Goal: Information Seeking & Learning: Learn about a topic

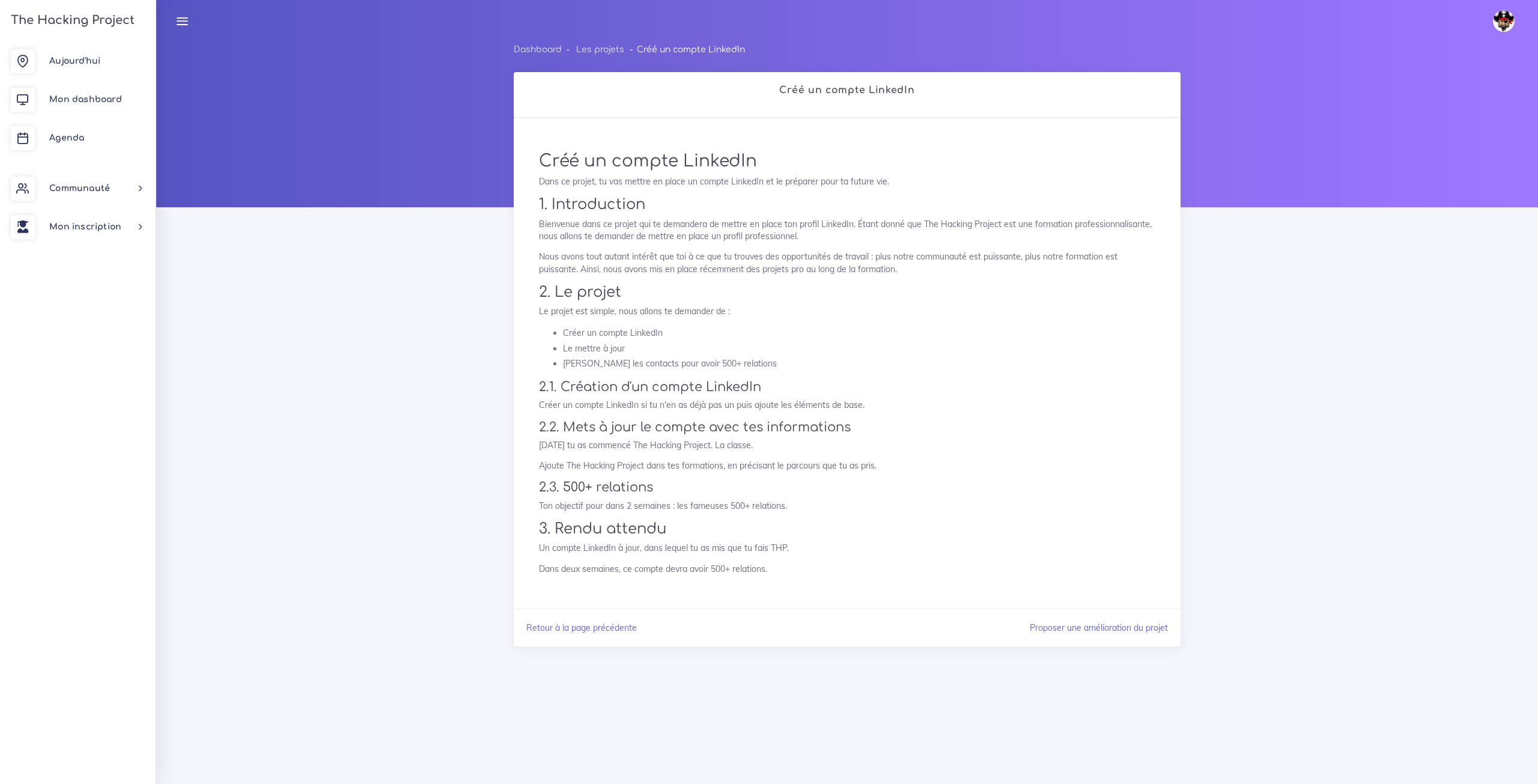
click at [1505, 25] on img at bounding box center [1504, 21] width 21 height 21
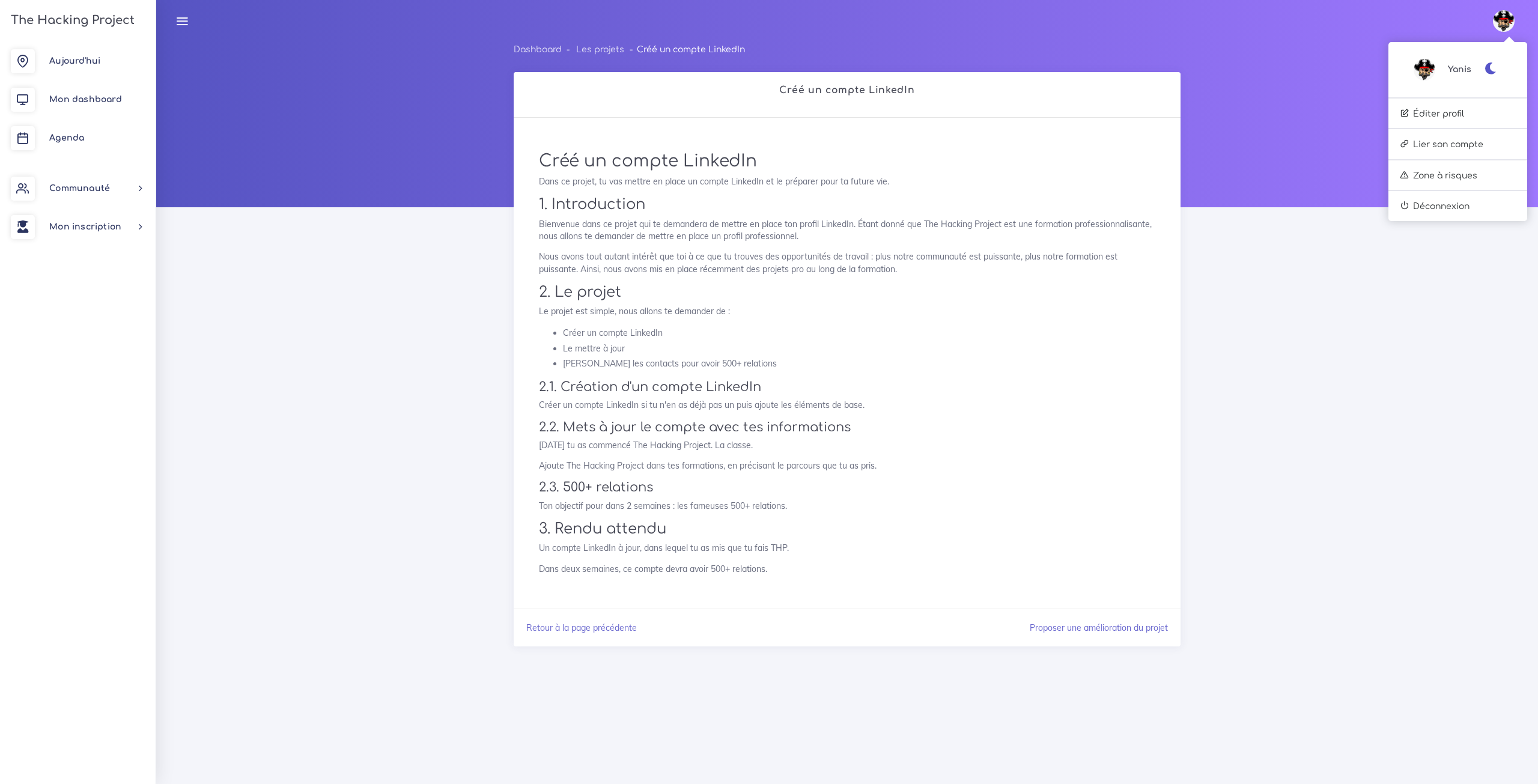
click at [331, 101] on div at bounding box center [847, 124] width 1382 height 165
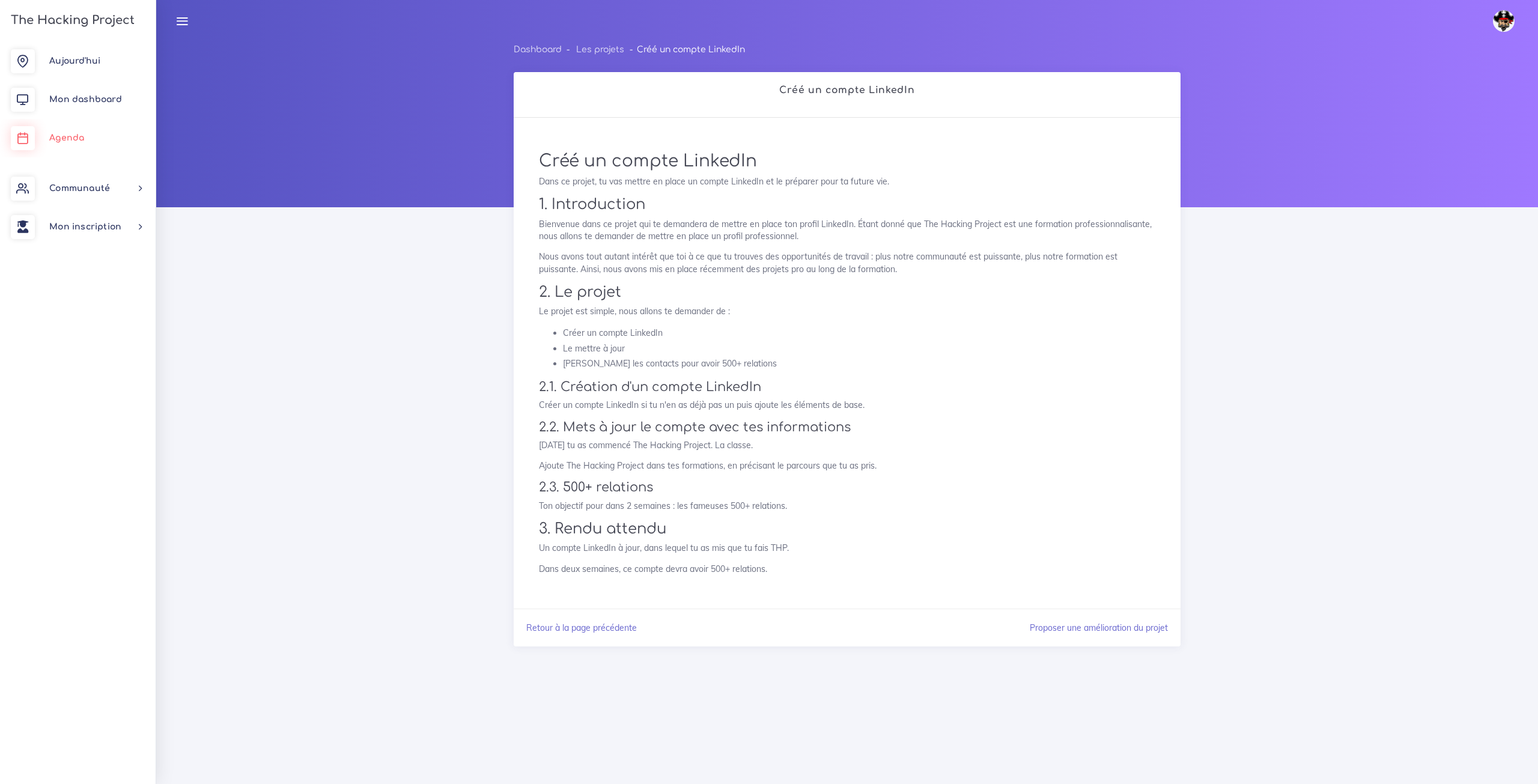
click at [78, 134] on span "Agenda" at bounding box center [66, 138] width 35 height 9
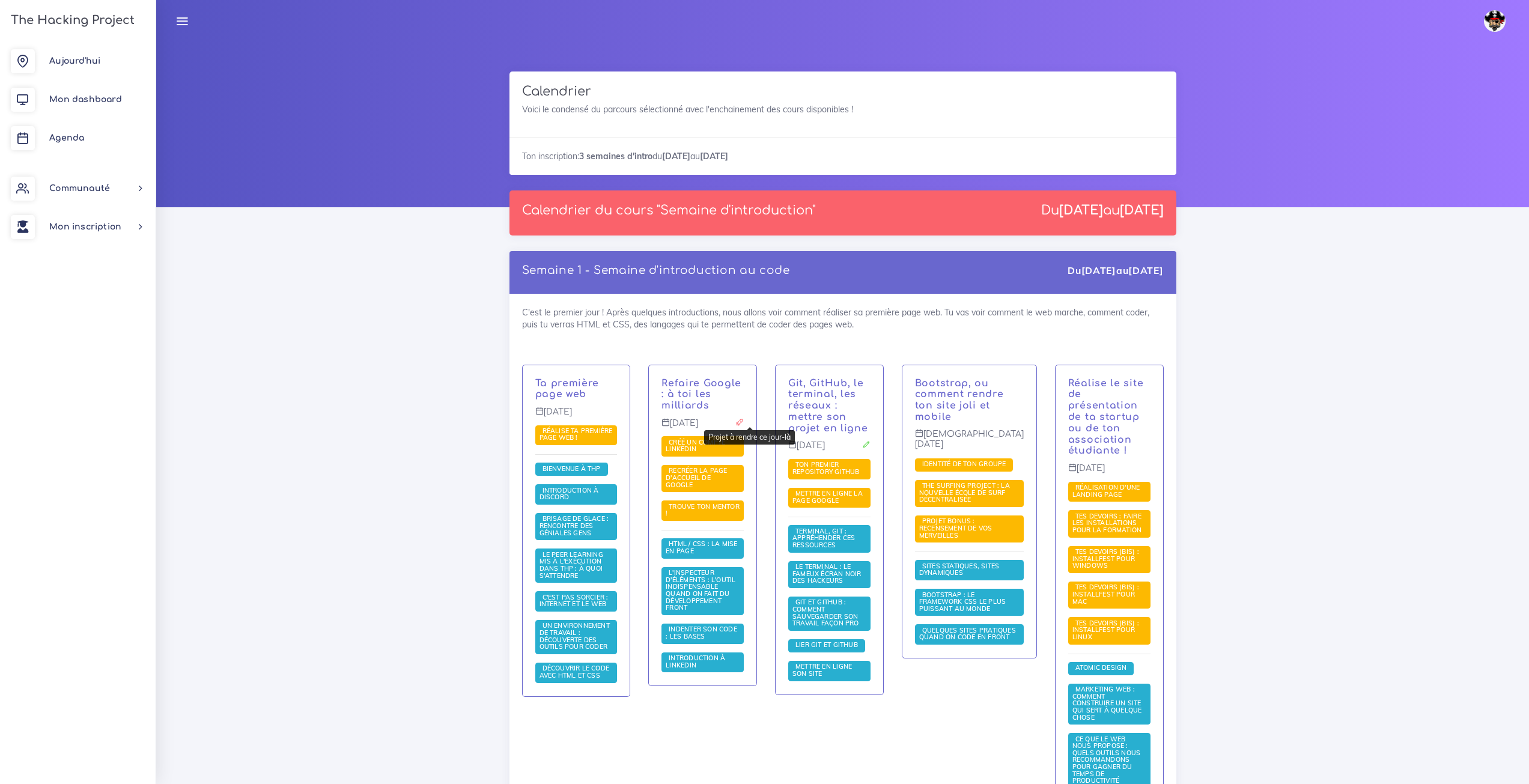
click at [744, 424] on icon at bounding box center [740, 422] width 9 height 9
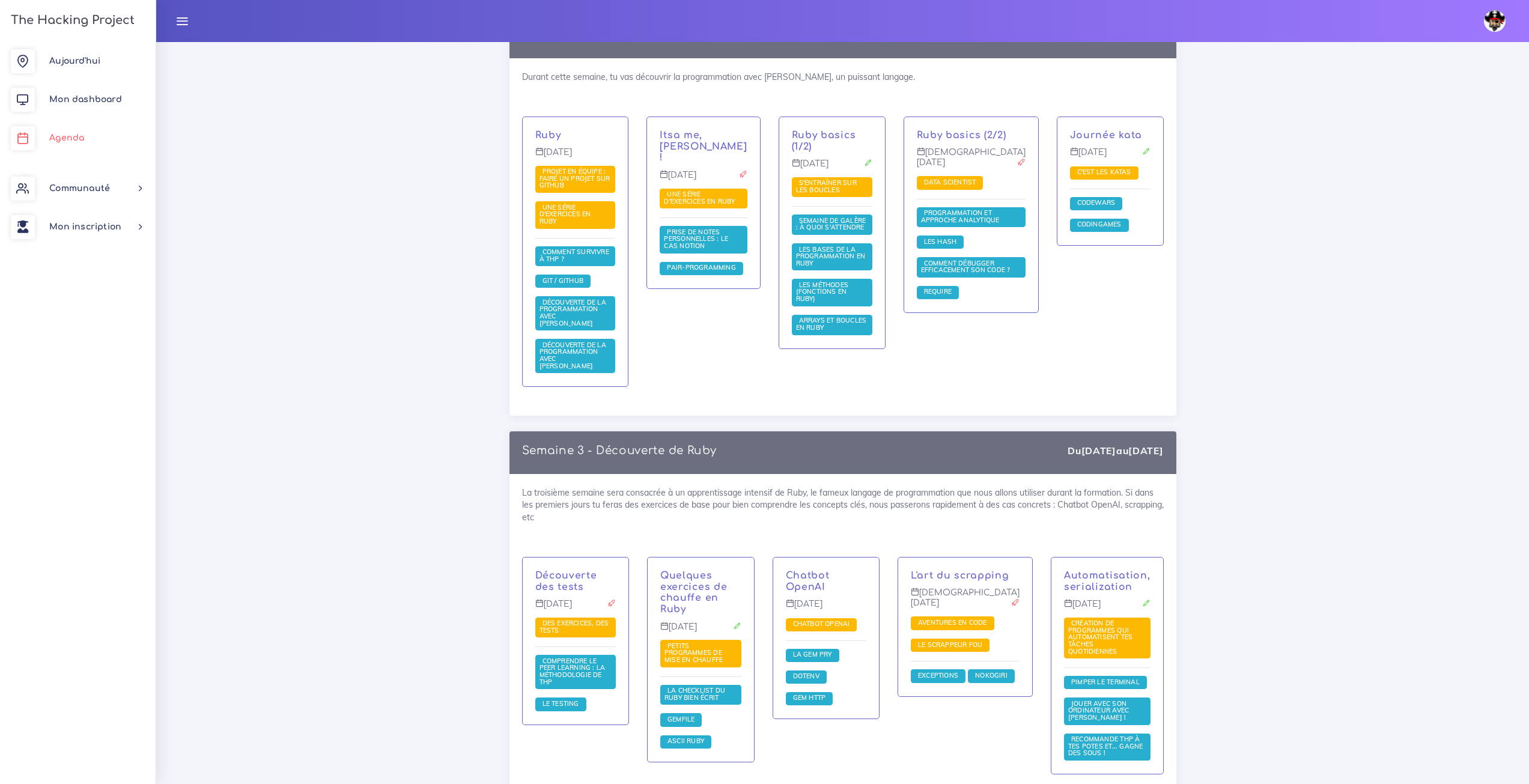
scroll to position [658, 0]
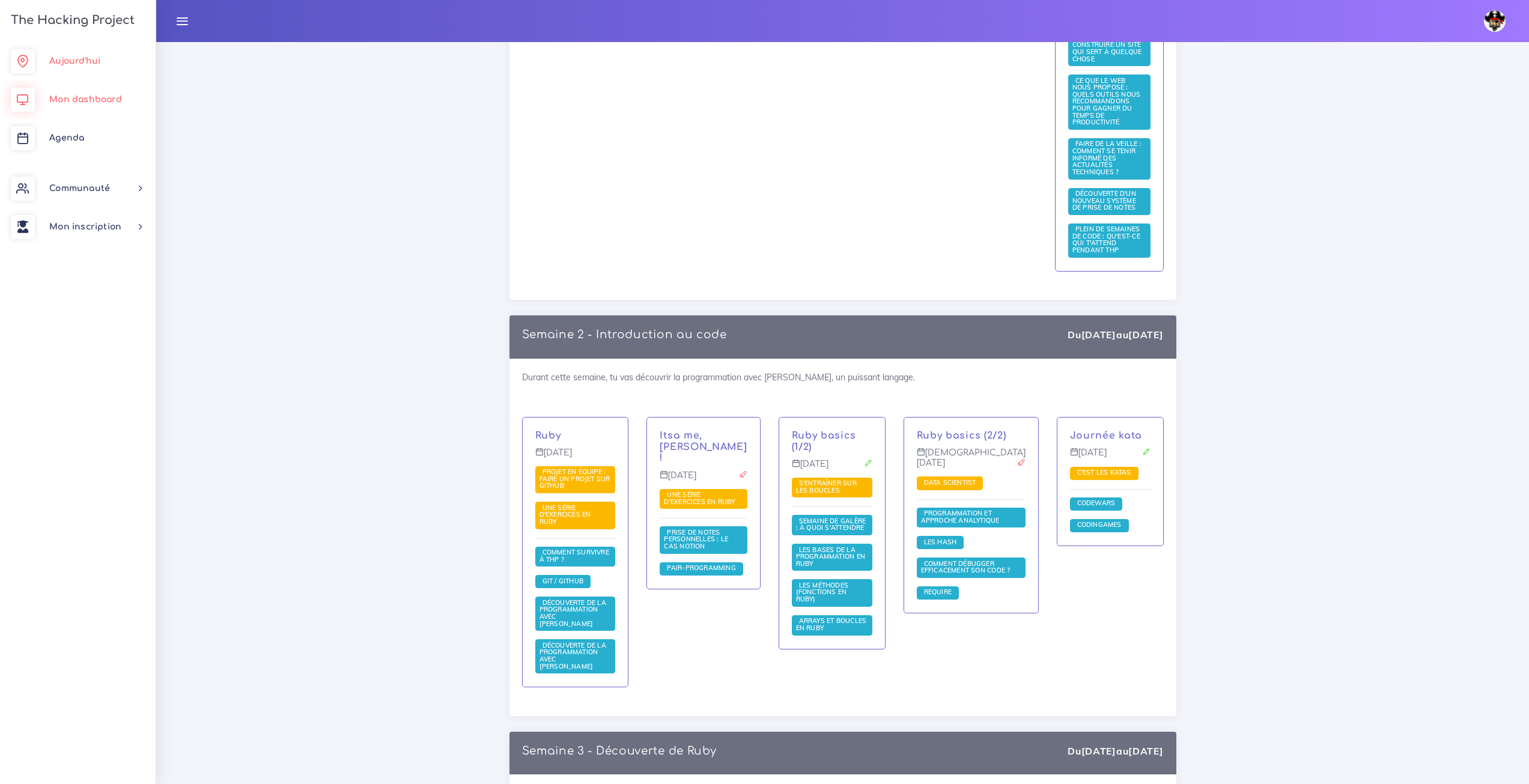
click at [92, 59] on span "Aujourd'hui" at bounding box center [75, 61] width 51 height 9
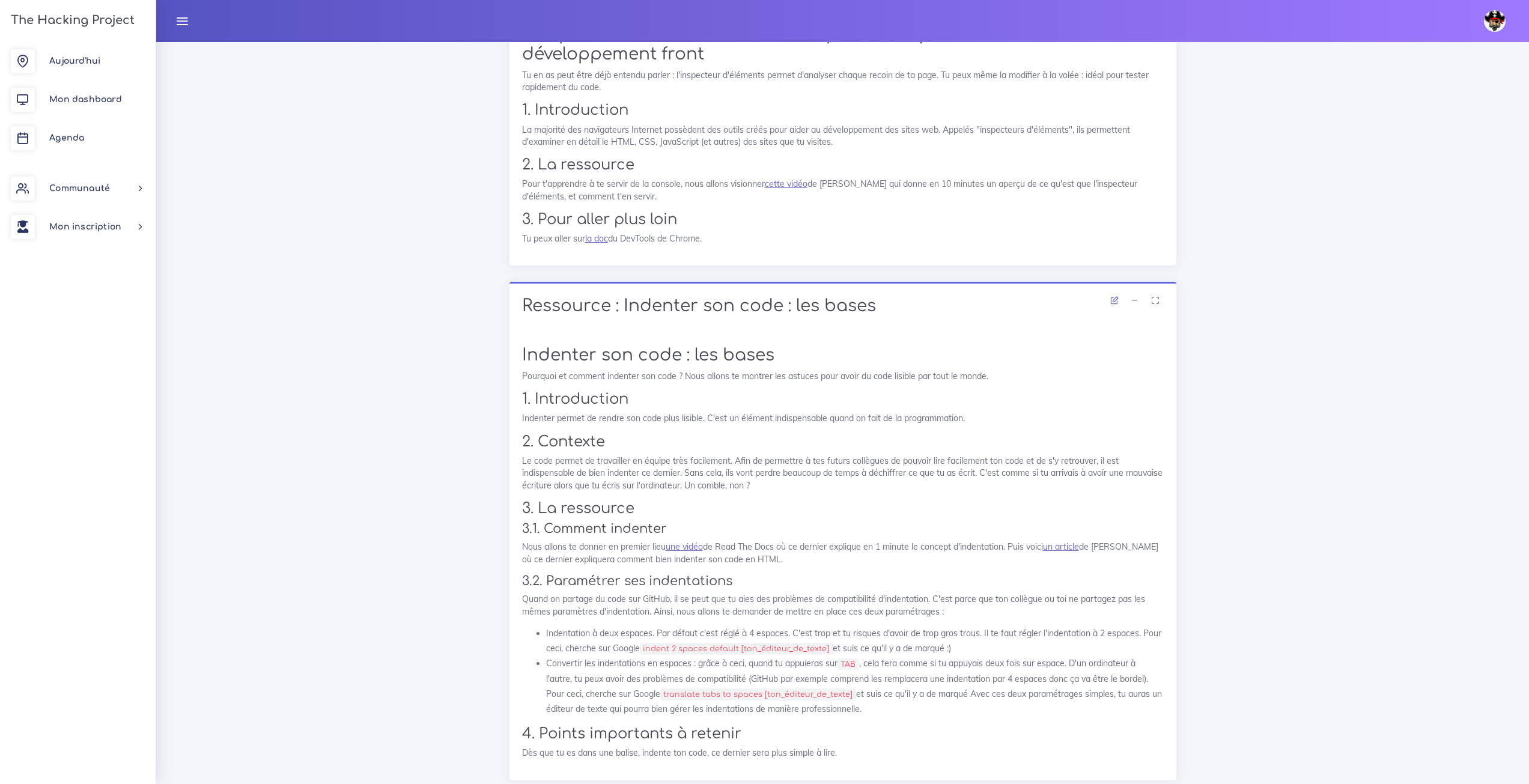
scroll to position [7023, 0]
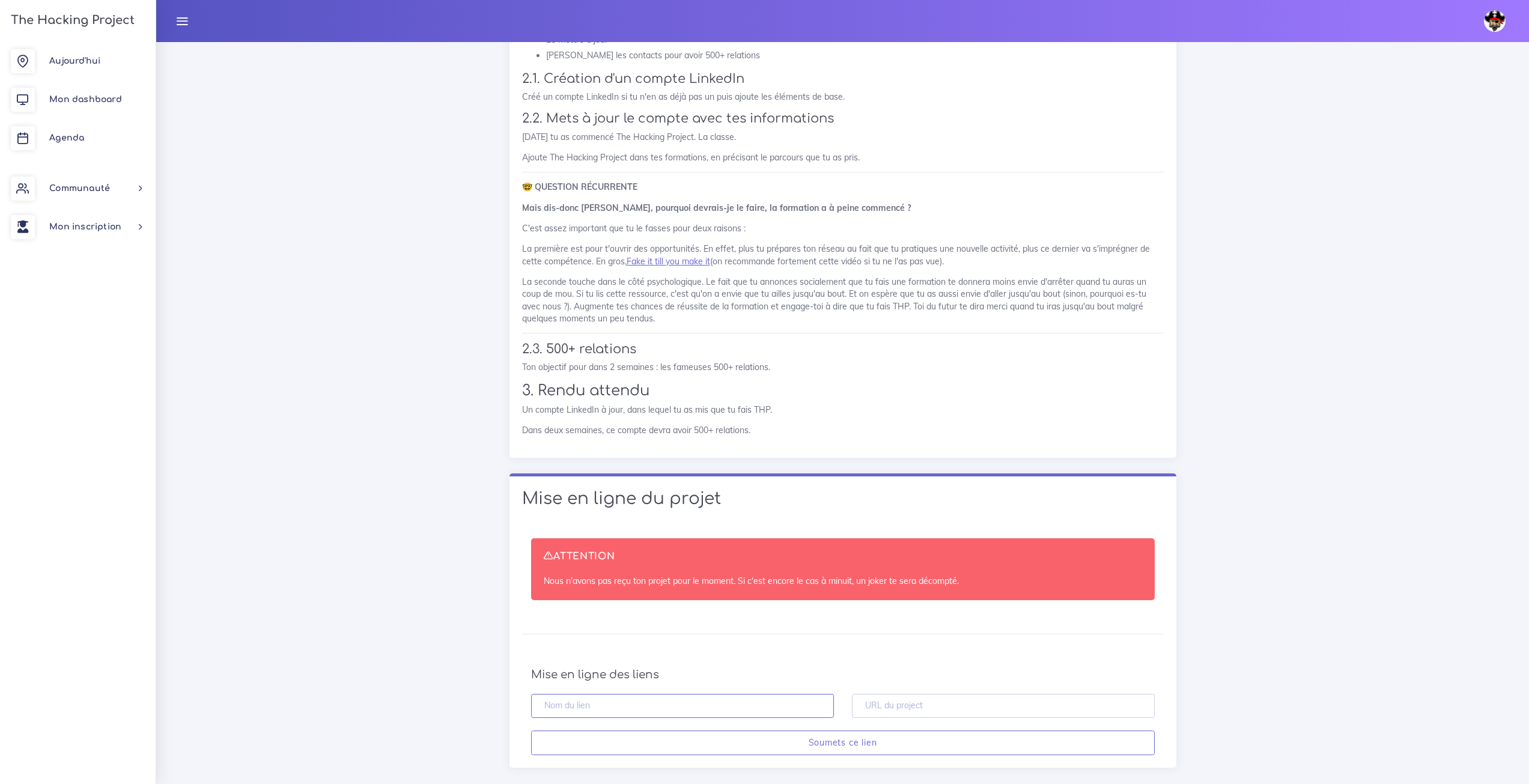
click at [785, 694] on input "text" at bounding box center [682, 706] width 303 height 25
click at [901, 694] on input "text" at bounding box center [1003, 706] width 303 height 25
drag, startPoint x: 354, startPoint y: 253, endPoint x: 348, endPoint y: 0, distance: 253.1
click at [80, 140] on span "Agenda" at bounding box center [66, 138] width 35 height 9
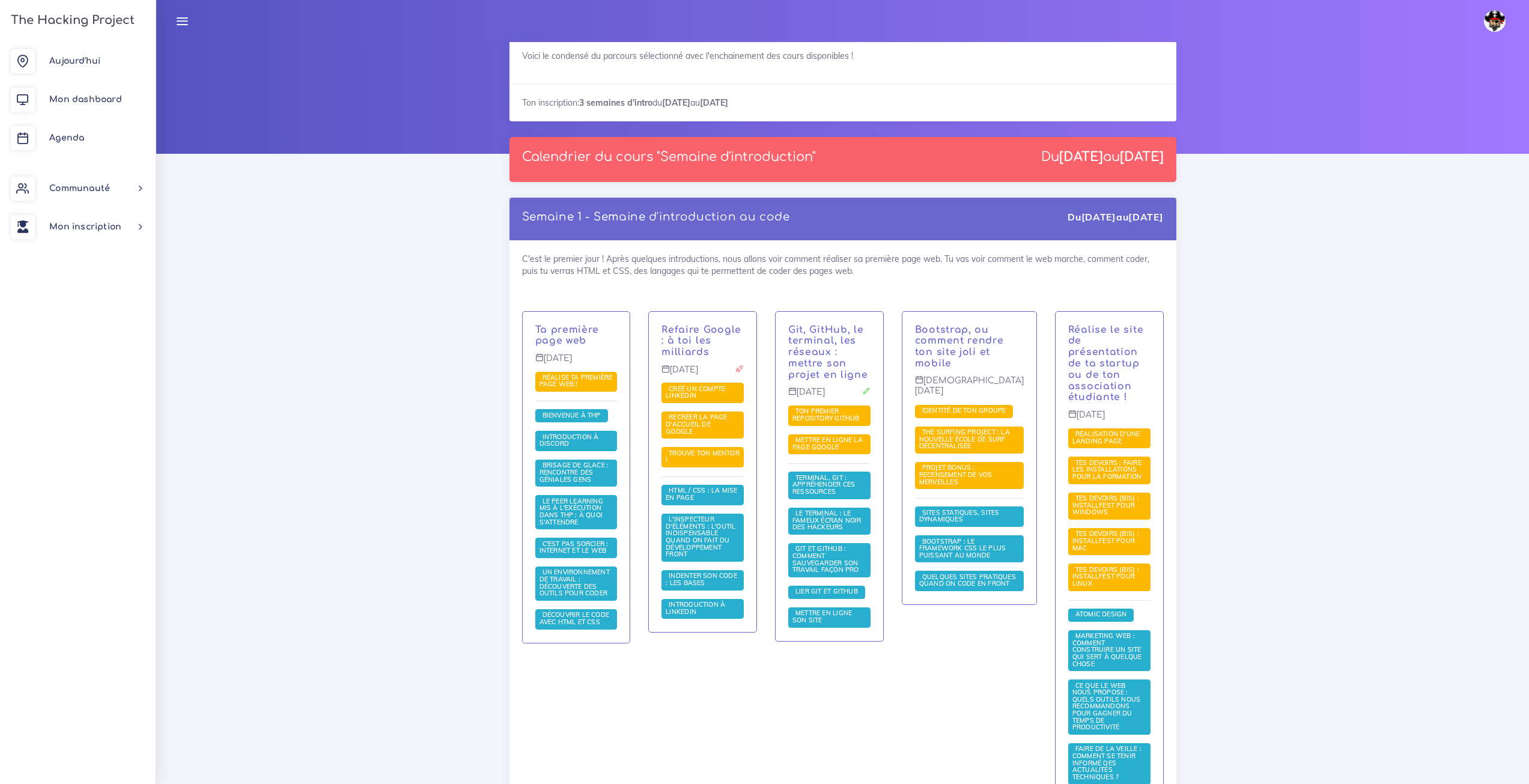
scroll to position [60, 0]
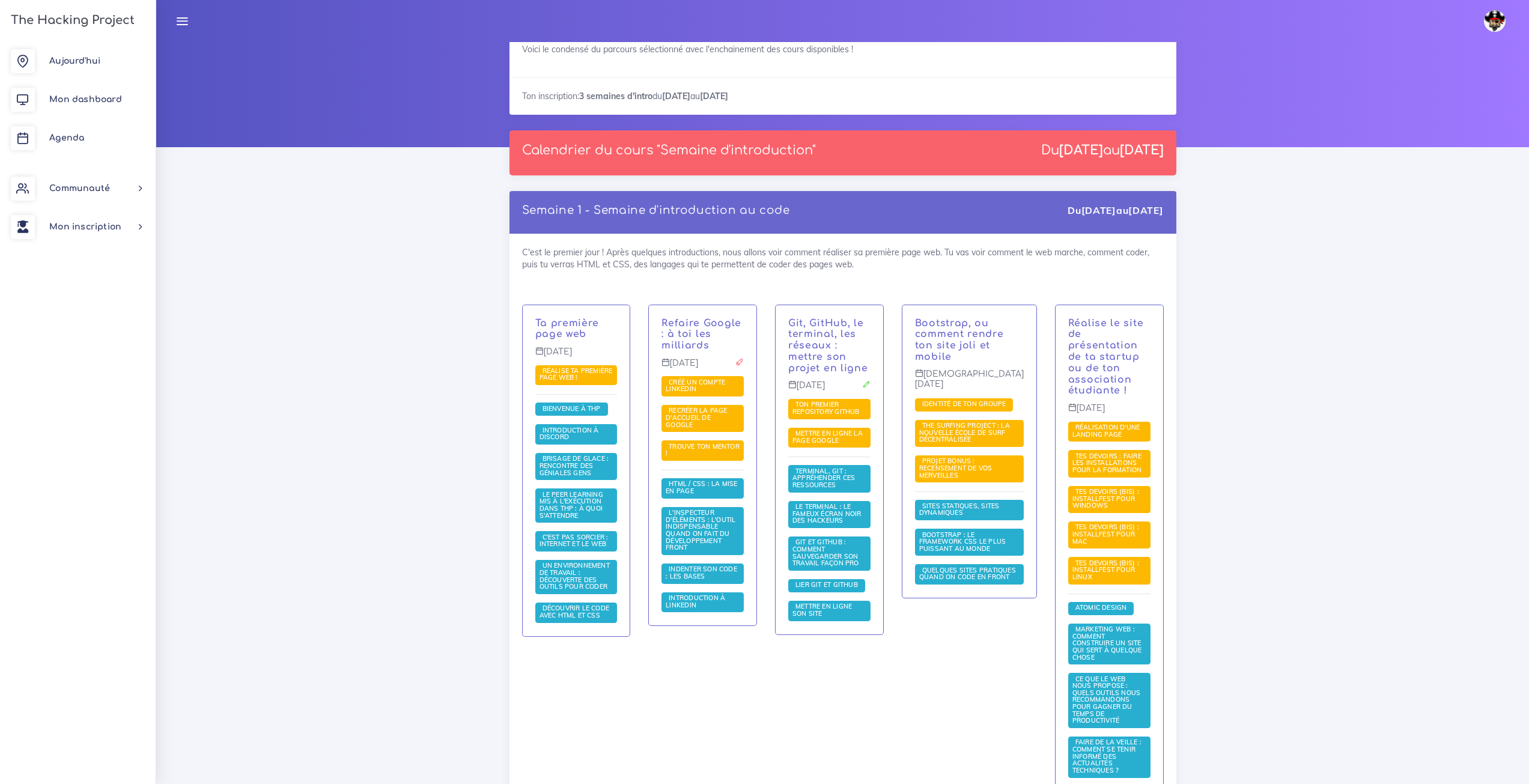
click at [824, 265] on div "C'est le premier jour ! Après quelques introductions, nous allons voir comment …" at bounding box center [843, 565] width 667 height 664
click at [824, 265] on div "C'est le premier jour ! Après quelques introductions, nous allons voir comment …" at bounding box center [843, 565] width 667 height 664
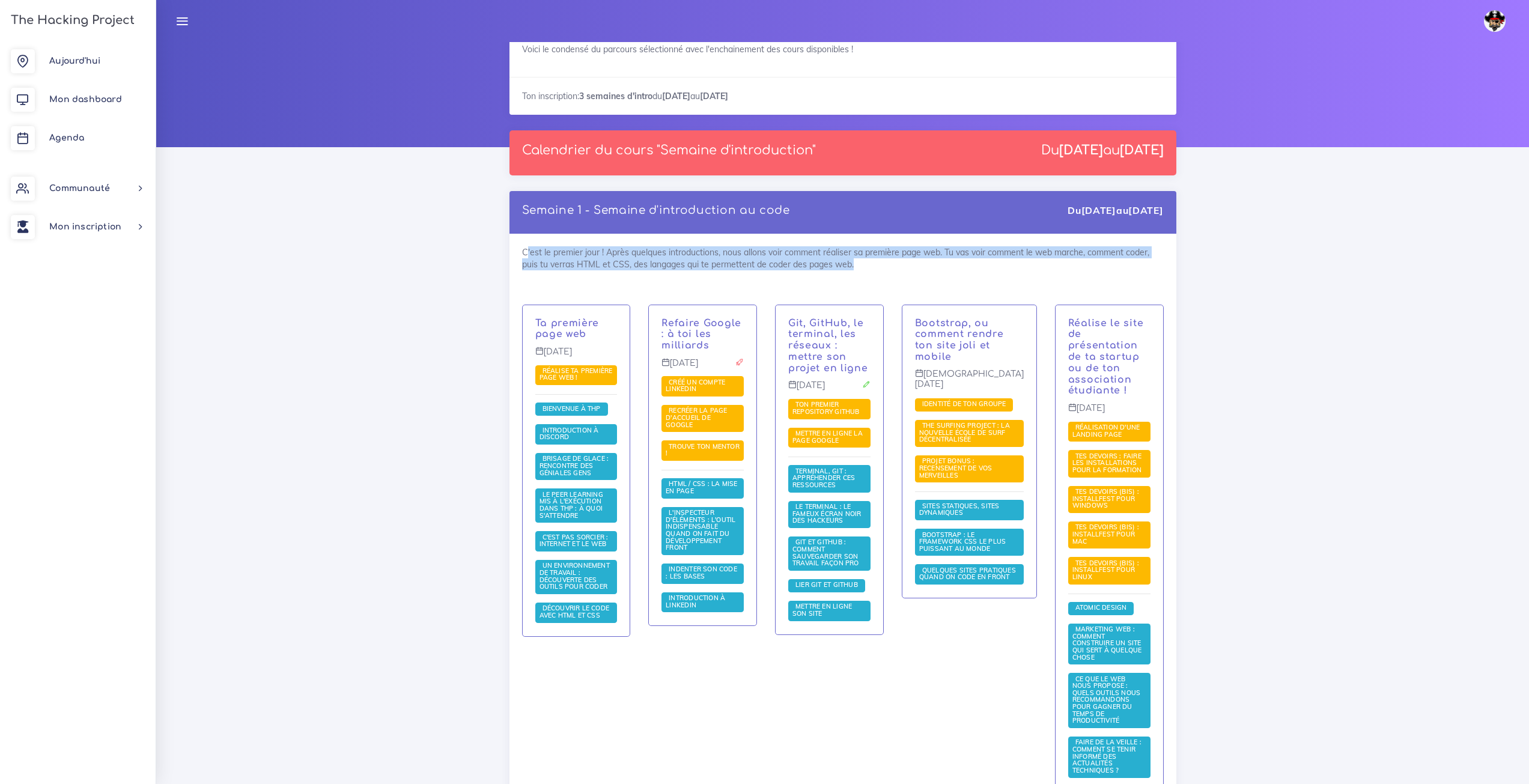
click at [824, 265] on div "C'est le premier jour ! Après quelques introductions, nous allons voir comment …" at bounding box center [843, 565] width 667 height 664
click at [835, 260] on div "C'est le premier jour ! Après quelques introductions, nous allons voir comment …" at bounding box center [843, 565] width 667 height 664
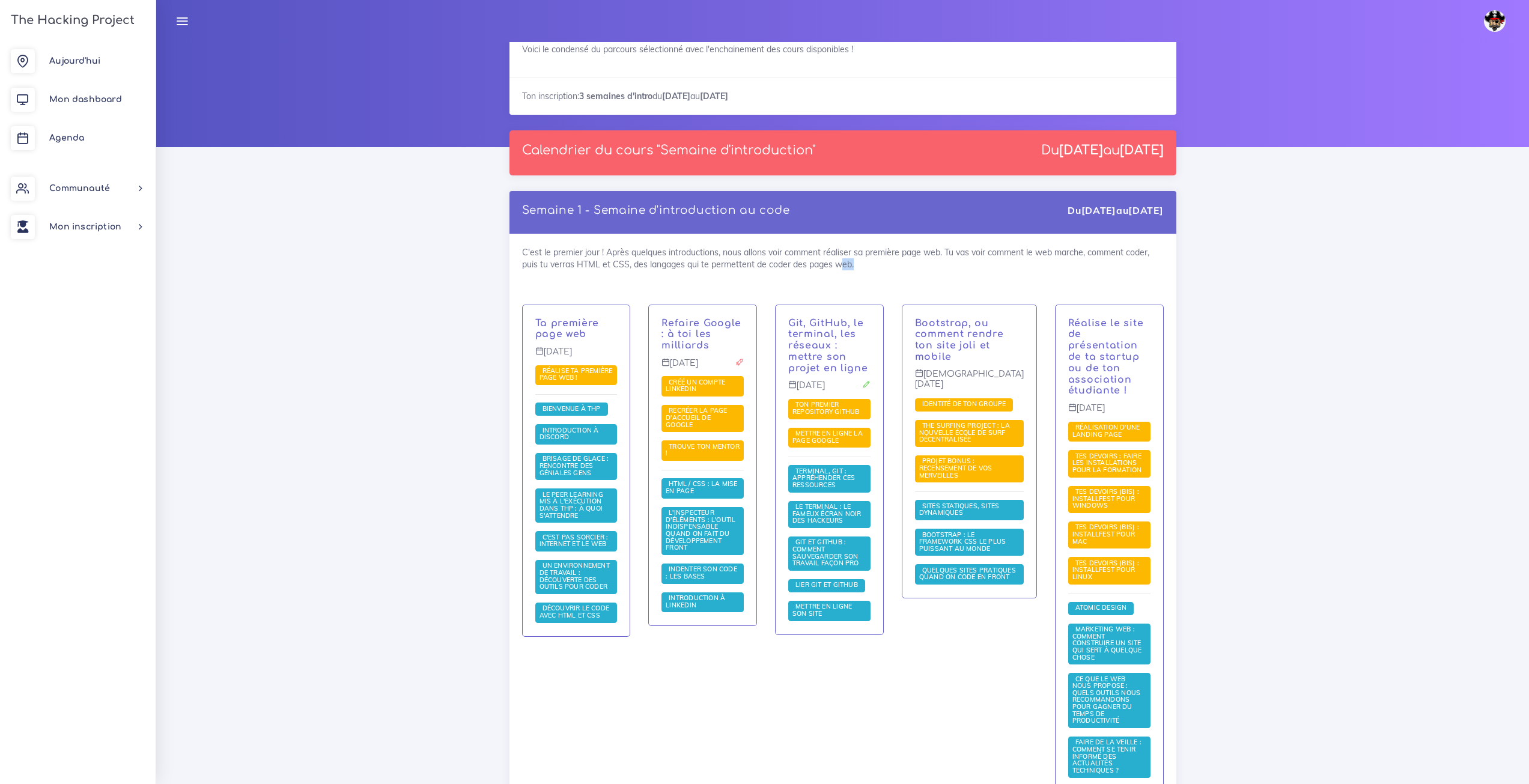
click at [835, 260] on div "C'est le premier jour ! Après quelques introductions, nous allons voir comment …" at bounding box center [843, 565] width 667 height 664
click at [821, 261] on div "C'est le premier jour ! Après quelques introductions, nous allons voir comment …" at bounding box center [843, 565] width 667 height 664
click at [821, 246] on div "C'est le premier jour ! Après quelques introductions, nous allons voir comment …" at bounding box center [843, 565] width 667 height 664
click at [850, 248] on div "C'est le premier jour ! Après quelques introductions, nous allons voir comment …" at bounding box center [843, 565] width 667 height 664
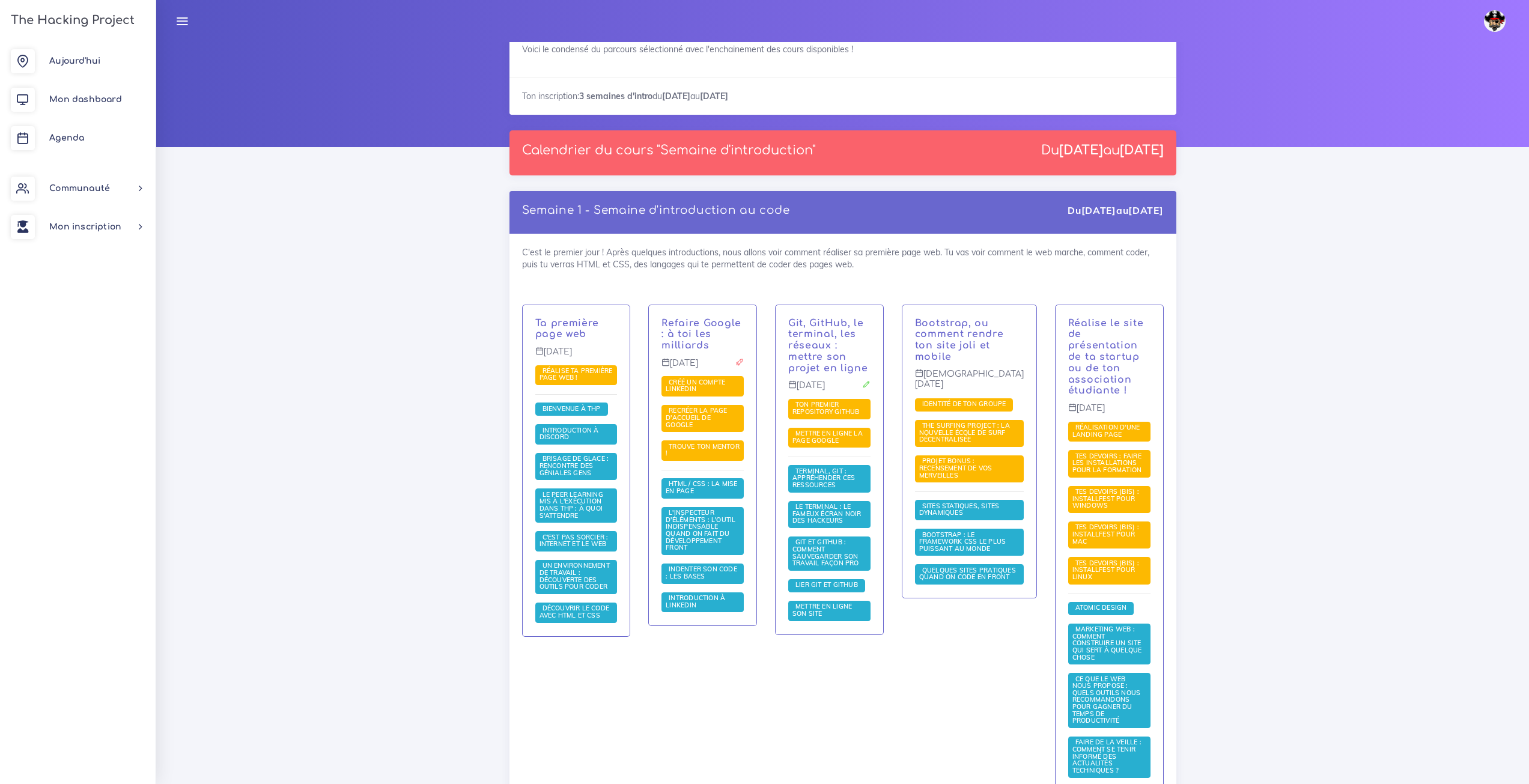
click at [841, 250] on div "C'est le premier jour ! Après quelques introductions, nous allons voir comment …" at bounding box center [843, 565] width 667 height 664
click at [781, 229] on div "Semaine 1 - Semaine d'introduction au code Du 1 sept. au 5 sept." at bounding box center [843, 212] width 667 height 43
click at [700, 442] on span "Trouve ton mentor !" at bounding box center [703, 450] width 74 height 16
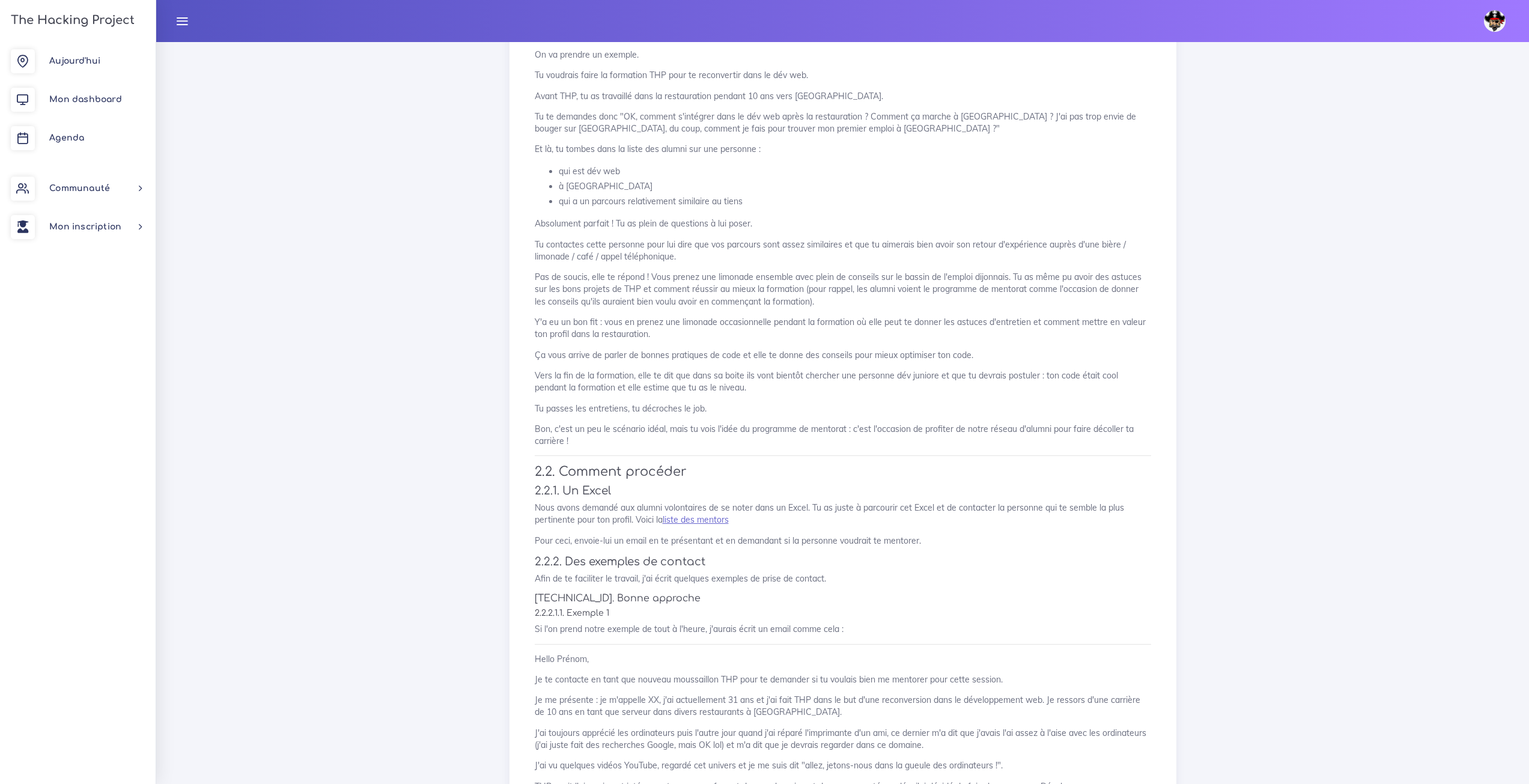
scroll to position [480, 0]
click at [720, 514] on link "liste des mentors" at bounding box center [696, 516] width 66 height 11
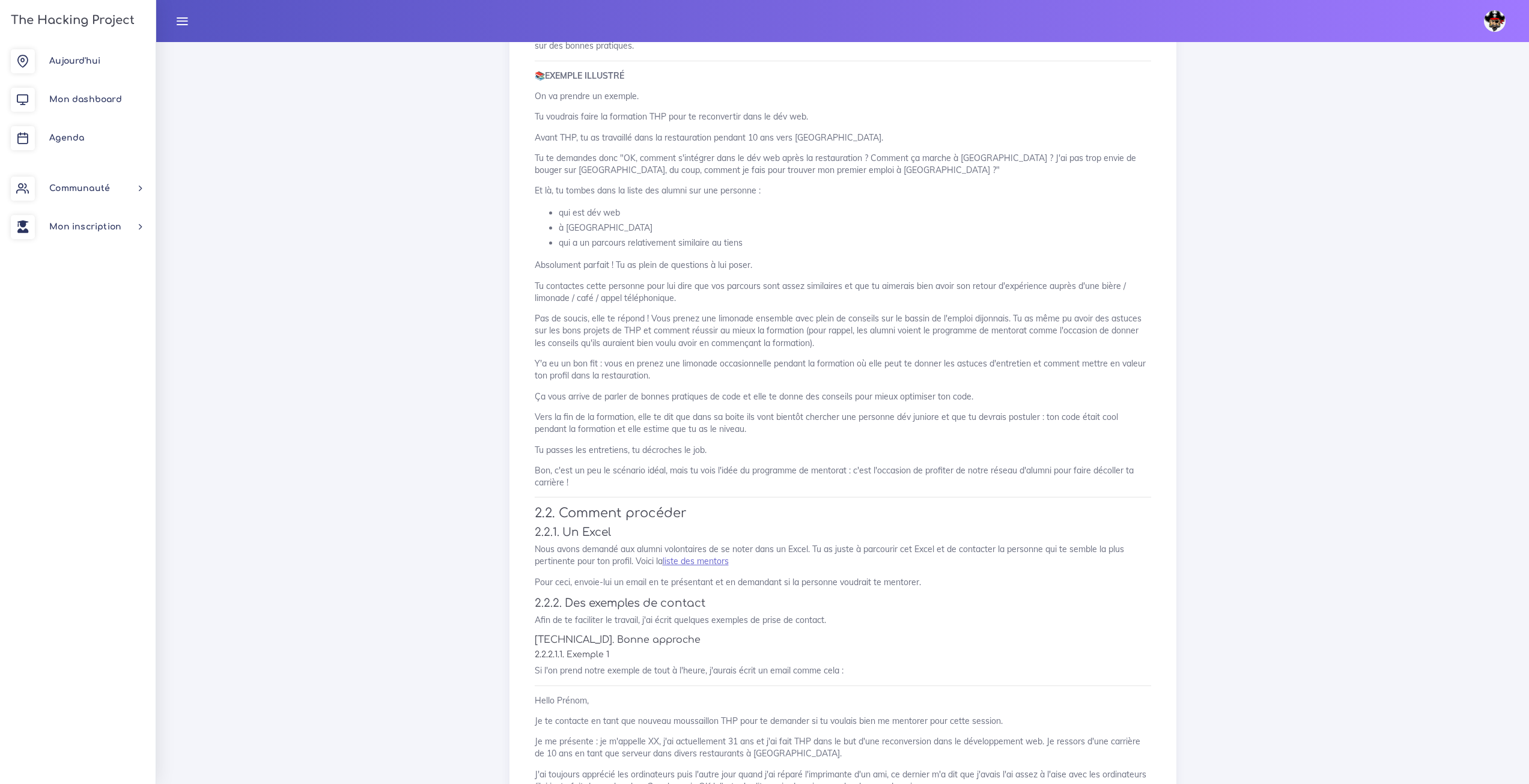
scroll to position [421, 0]
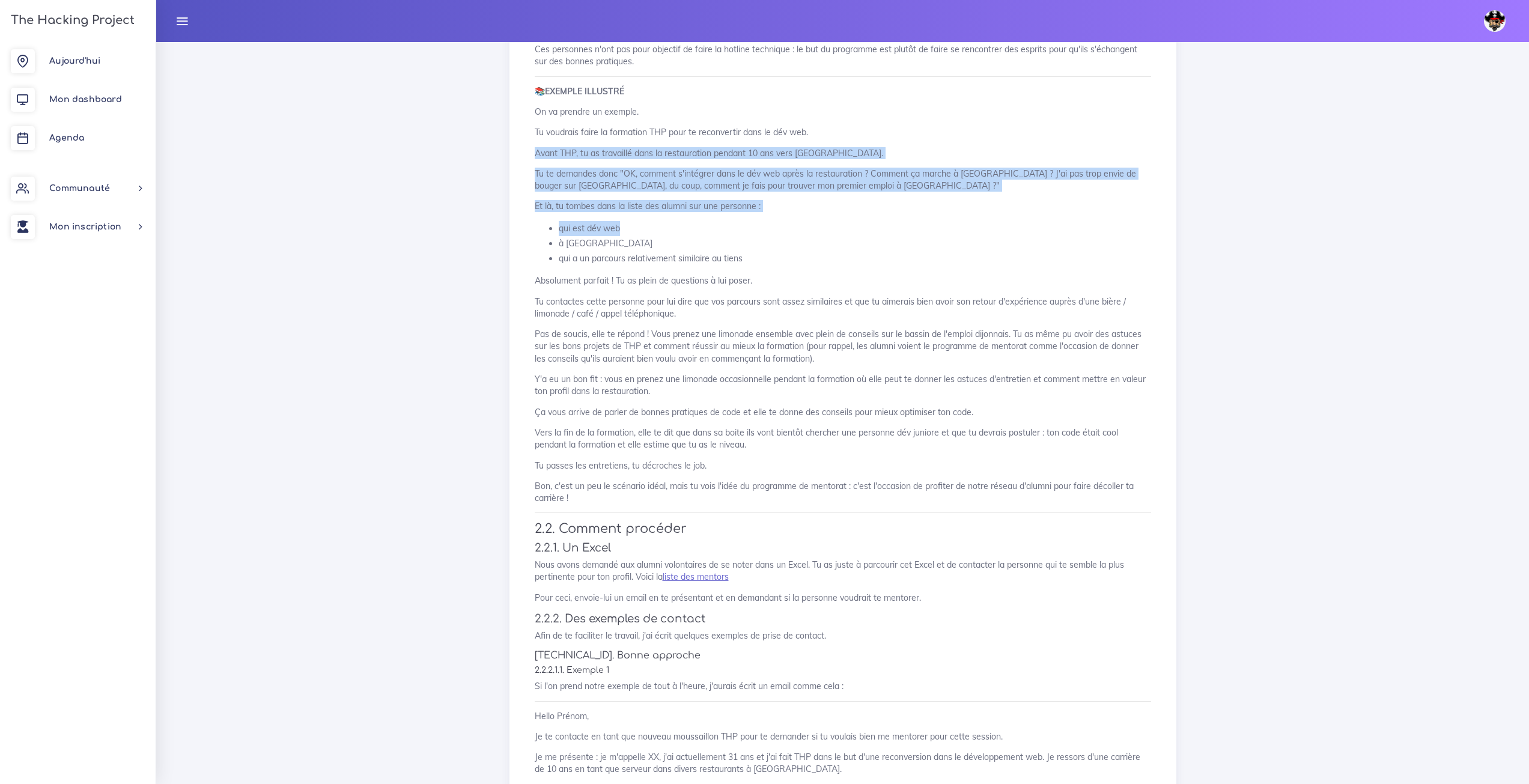
drag, startPoint x: 532, startPoint y: 141, endPoint x: 887, endPoint y: 232, distance: 366.5
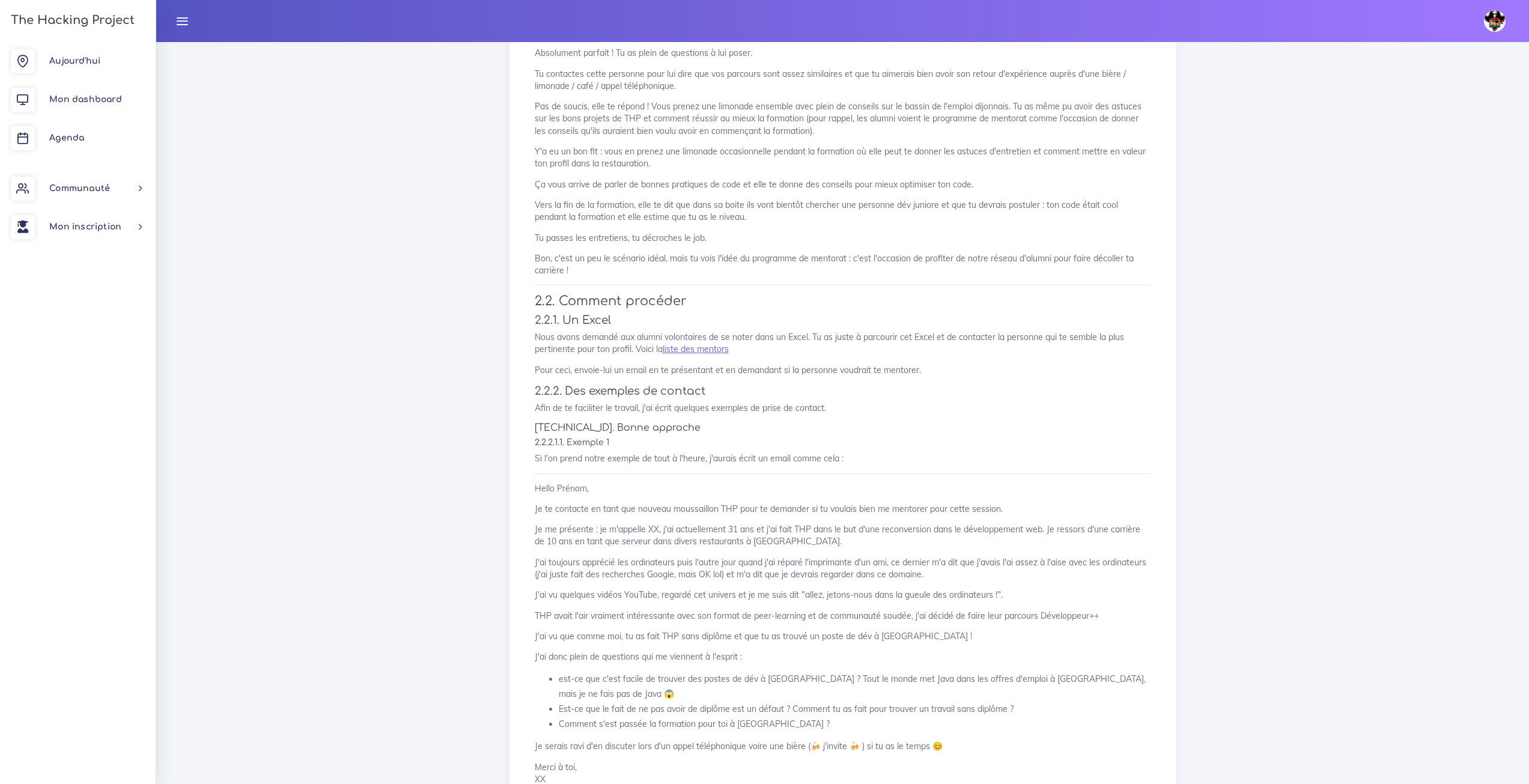
scroll to position [841, 0]
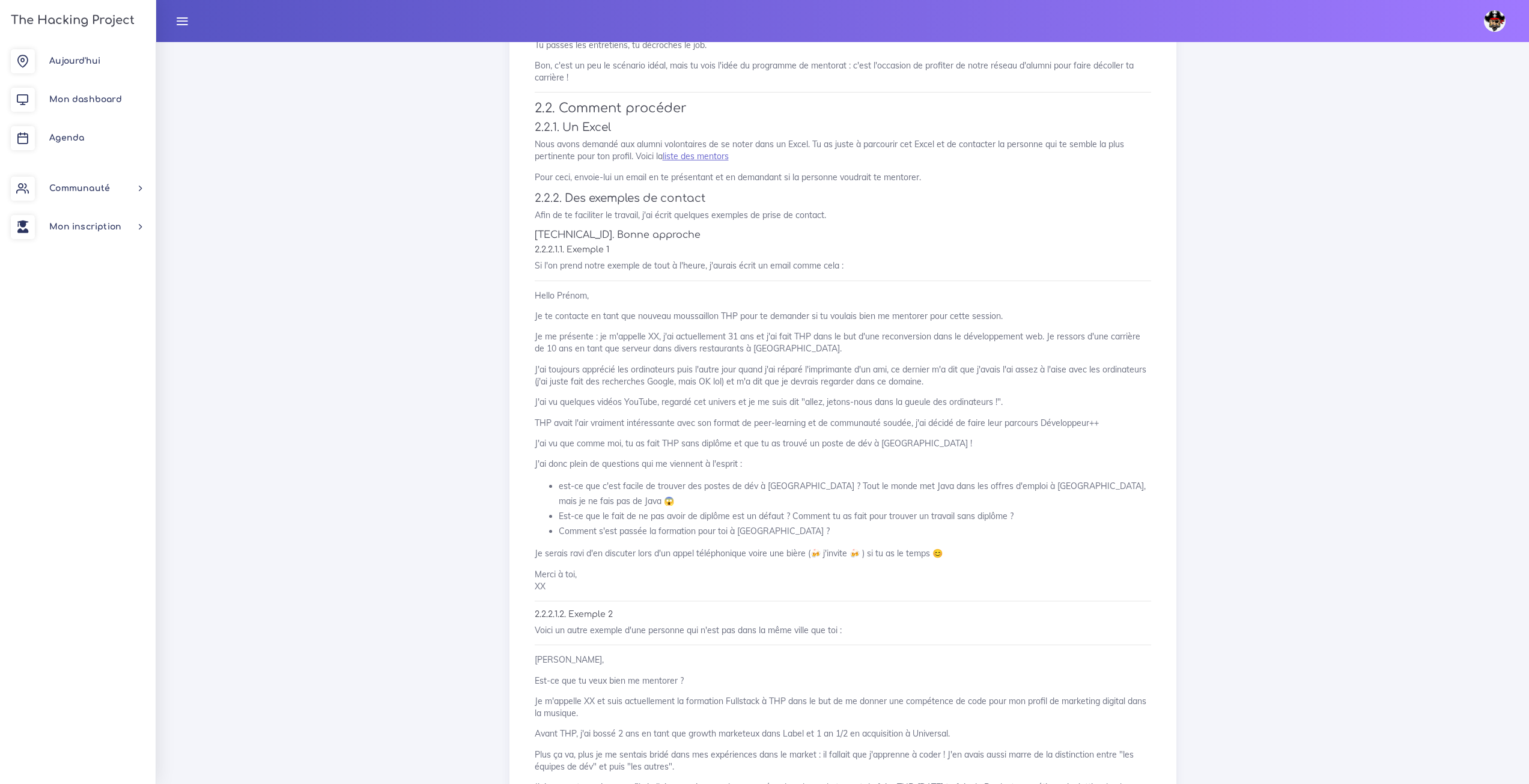
click at [699, 162] on div "Trouve ton mentor ! Nous allons te demander de trouver la personne qui va t'aid…" at bounding box center [843, 546] width 642 height 2497
click at [704, 158] on link "liste des mentors" at bounding box center [696, 155] width 66 height 11
